Goal: Task Accomplishment & Management: Complete application form

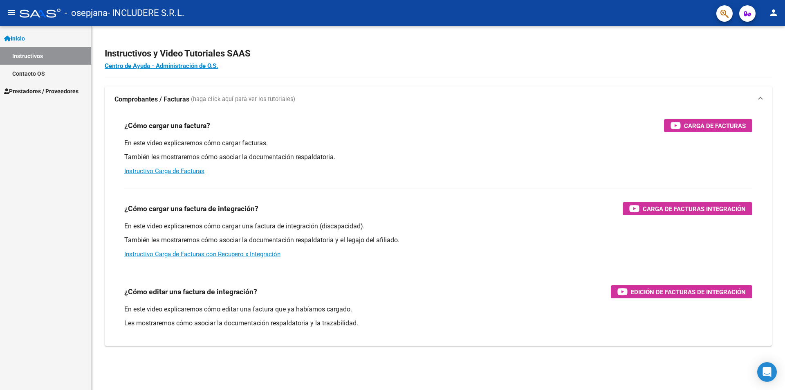
click at [55, 92] on span "Prestadores / Proveedores" at bounding box center [41, 91] width 74 height 9
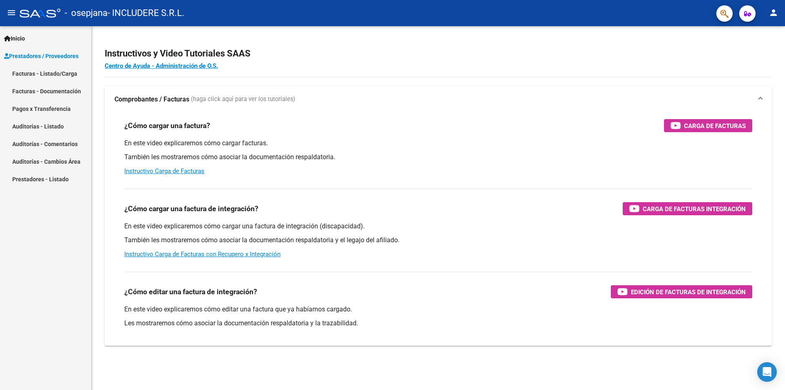
click at [53, 74] on link "Facturas - Listado/Carga" at bounding box center [45, 74] width 91 height 18
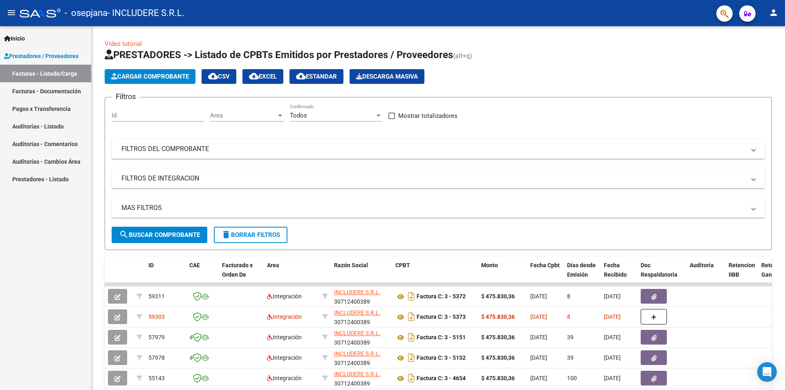
click at [139, 74] on span "Cargar Comprobante" at bounding box center [150, 76] width 78 height 7
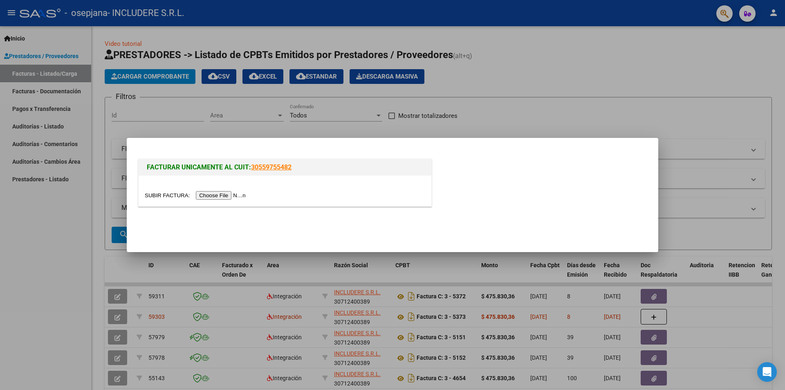
click at [235, 200] on div at bounding box center [285, 190] width 293 height 31
click at [235, 196] on input "file" at bounding box center [196, 195] width 103 height 9
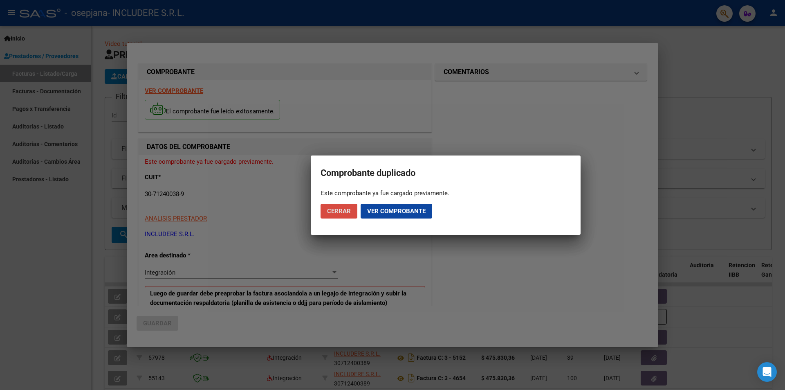
click at [345, 207] on span "Cerrar" at bounding box center [339, 210] width 24 height 7
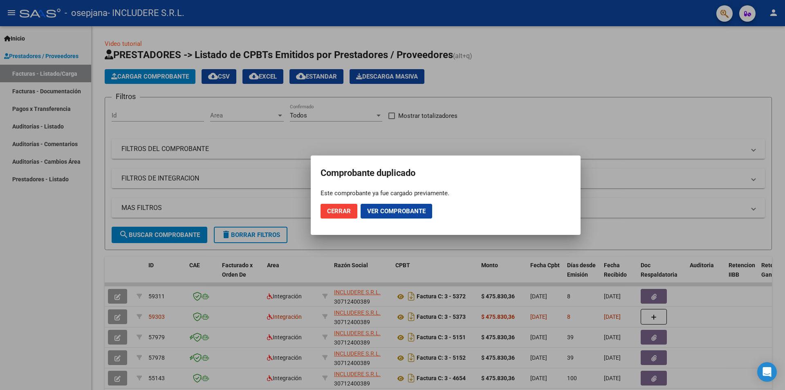
click at [340, 211] on span "Cerrar" at bounding box center [339, 210] width 24 height 7
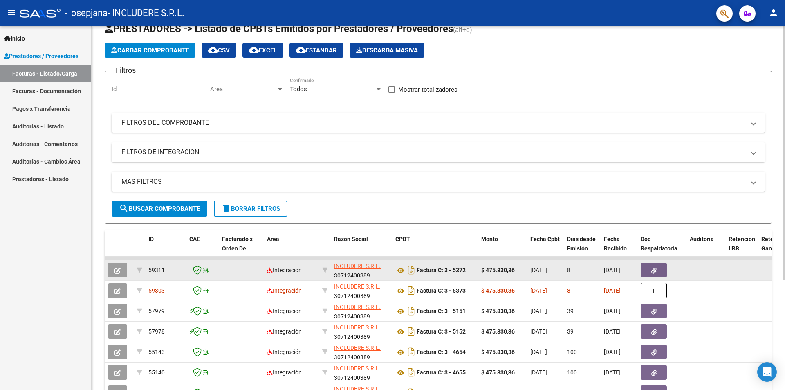
scroll to position [41, 0]
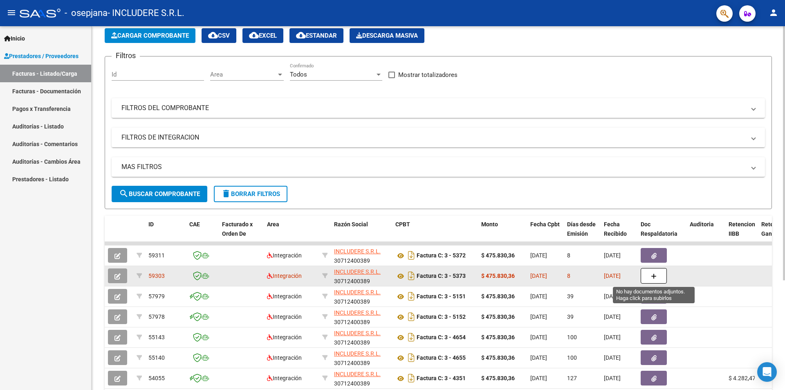
click at [656, 272] on span "button" at bounding box center [654, 275] width 6 height 7
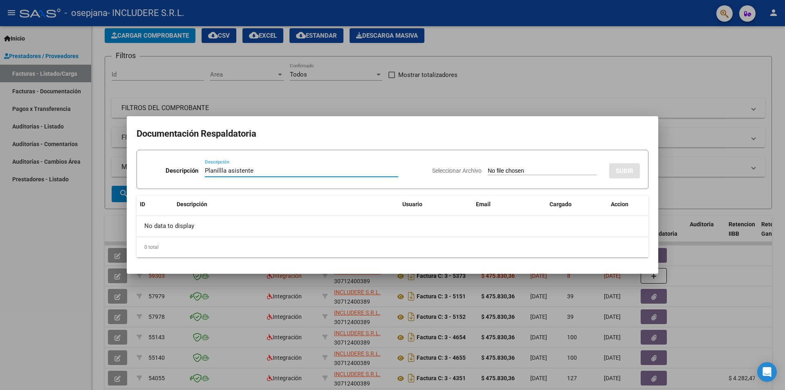
type input "Planillla asistente"
click at [539, 166] on div "Seleccionar Archivo SUBIR" at bounding box center [536, 169] width 208 height 25
click at [535, 168] on input "Seleccionar Archivo" at bounding box center [542, 171] width 108 height 8
type input "C:\fakepath\Inclu_Agosto_2025.pdf"
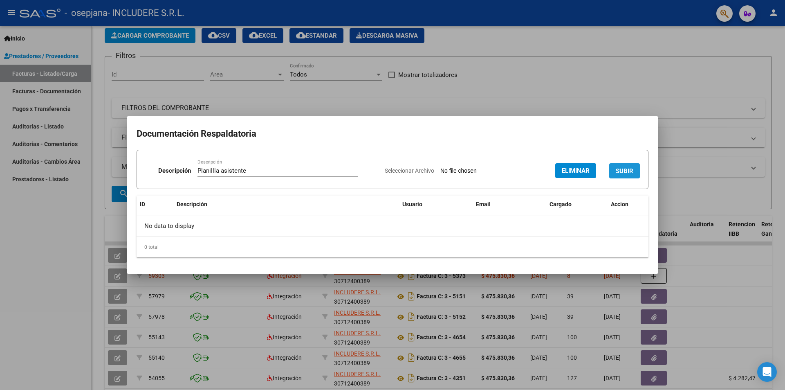
click at [628, 172] on span "SUBIR" at bounding box center [625, 170] width 18 height 7
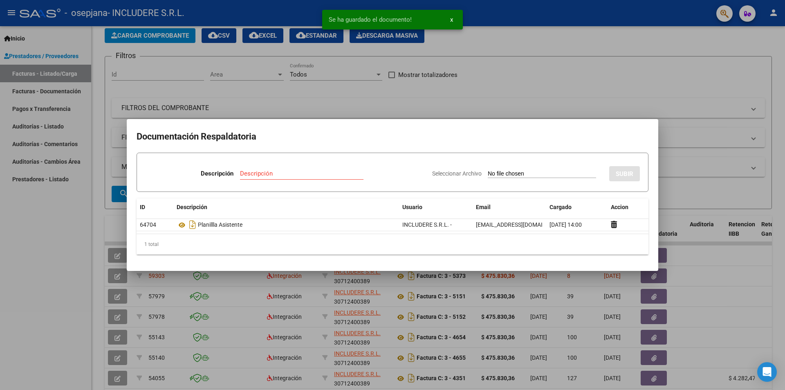
click at [705, 80] on div at bounding box center [392, 195] width 785 height 390
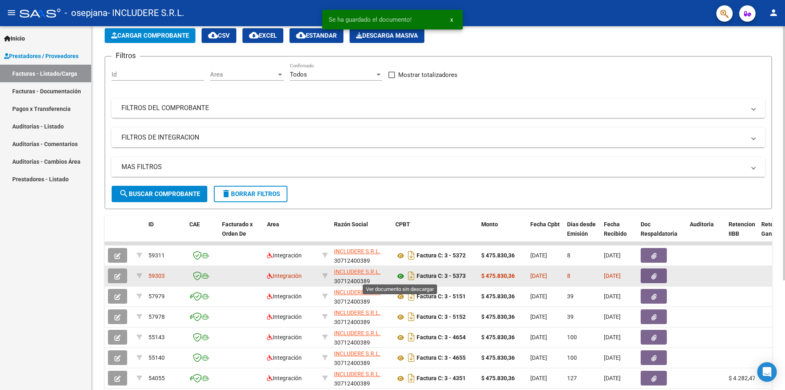
click at [402, 276] on icon at bounding box center [400, 276] width 11 height 10
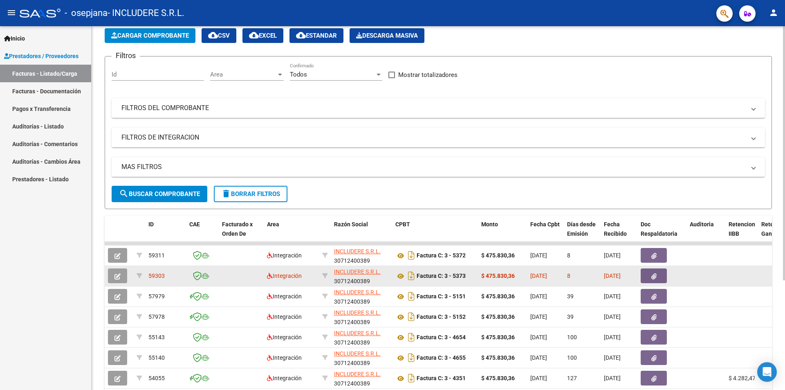
click at [116, 273] on icon "button" at bounding box center [117, 276] width 6 height 6
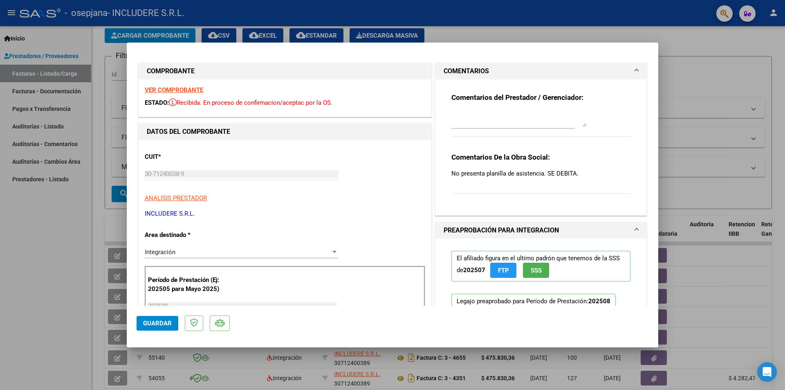
scroll to position [0, 0]
click at [691, 42] on div at bounding box center [392, 195] width 785 height 390
type input "$ 0,00"
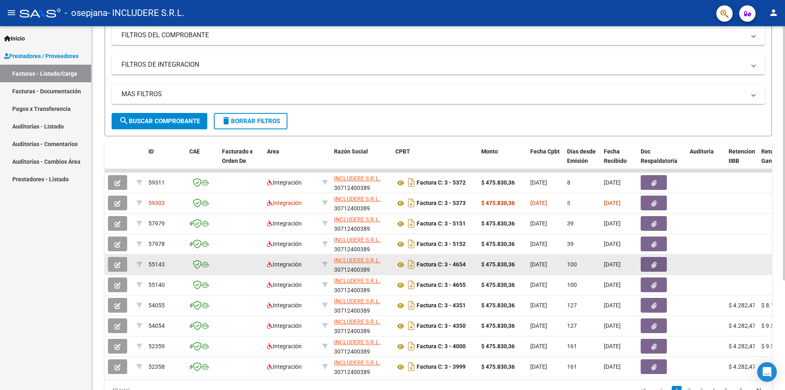
scroll to position [123, 0]
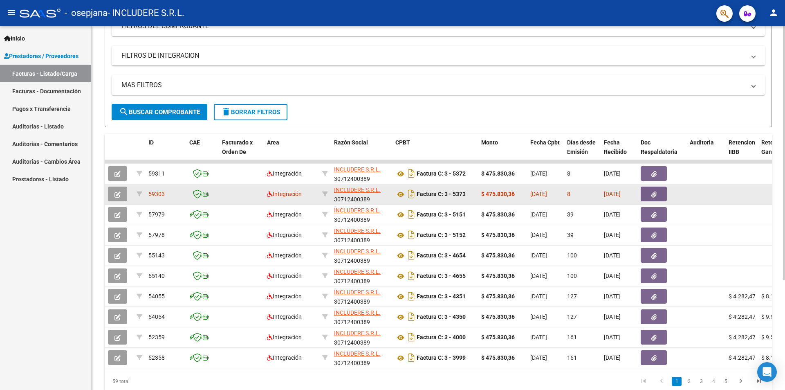
click at [247, 197] on datatable-body-cell at bounding box center [241, 194] width 45 height 20
click at [120, 196] on icon "button" at bounding box center [117, 194] width 6 height 6
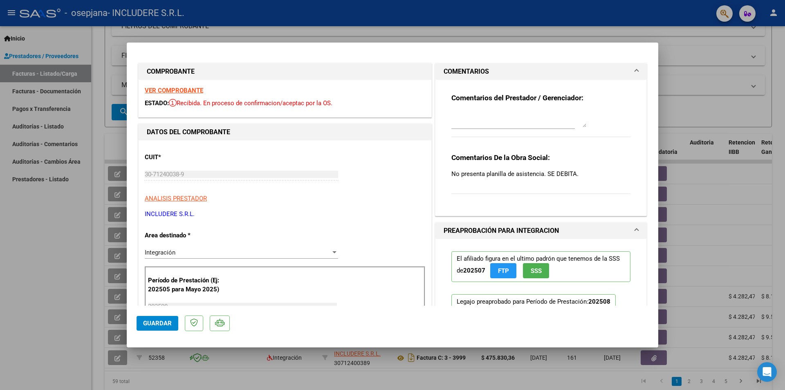
click at [498, 175] on p "No presenta planilla de asistencia. SE DEBITA." at bounding box center [540, 173] width 179 height 9
click at [488, 123] on textarea at bounding box center [518, 119] width 135 height 16
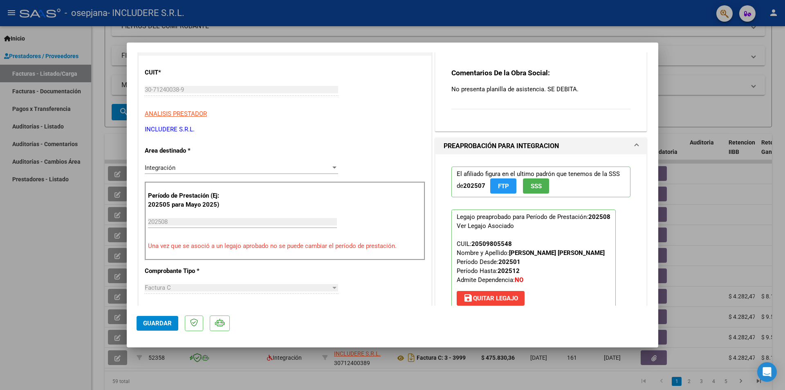
scroll to position [41, 0]
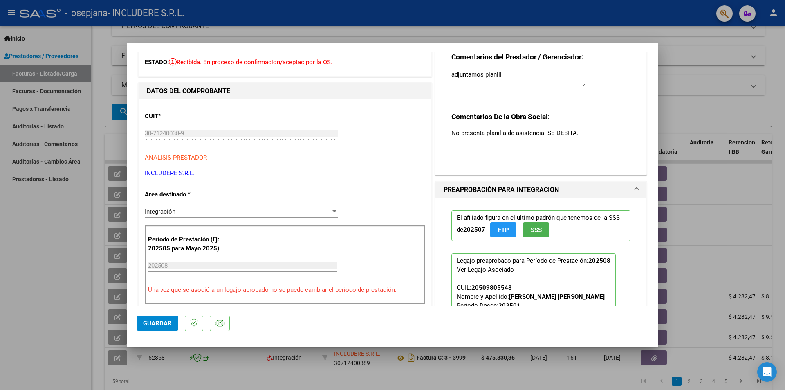
type textarea "adjuntamos planilla"
